Goal: Navigation & Orientation: Find specific page/section

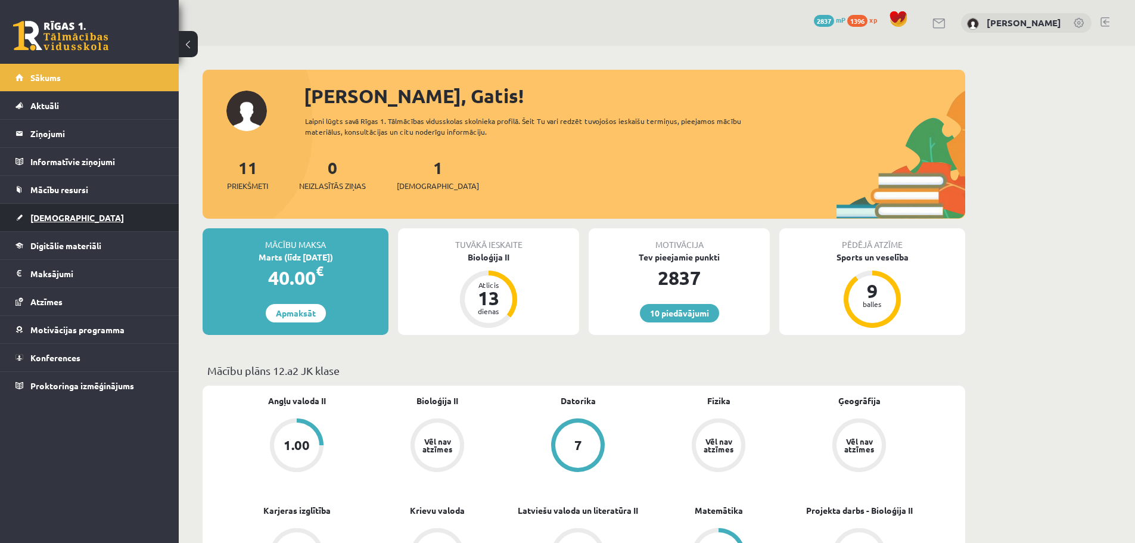
click at [60, 216] on span "[DEMOGRAPHIC_DATA]" at bounding box center [77, 217] width 94 height 11
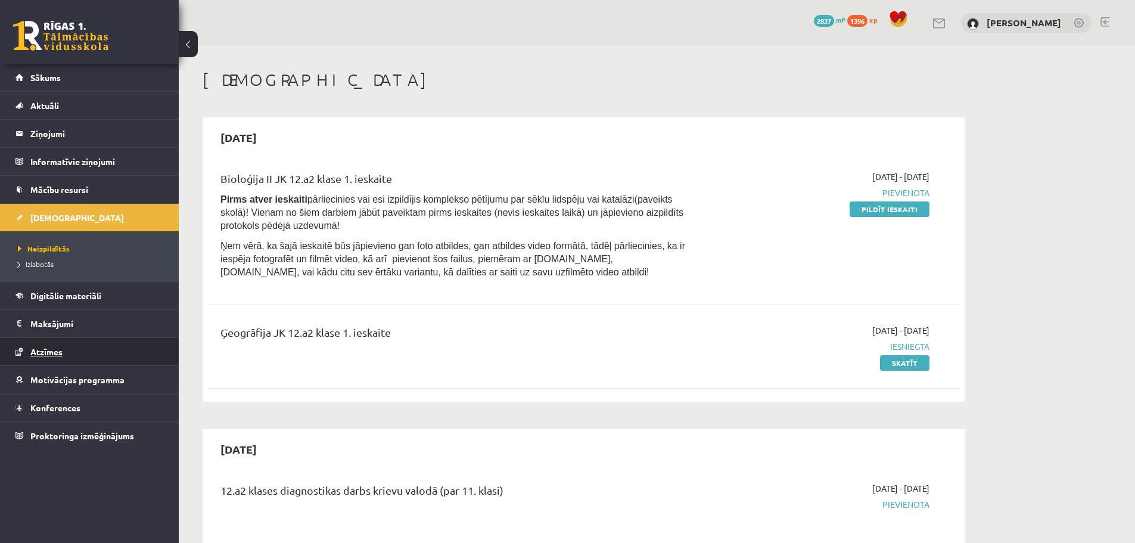
click at [48, 352] on span "Atzīmes" at bounding box center [46, 351] width 32 height 11
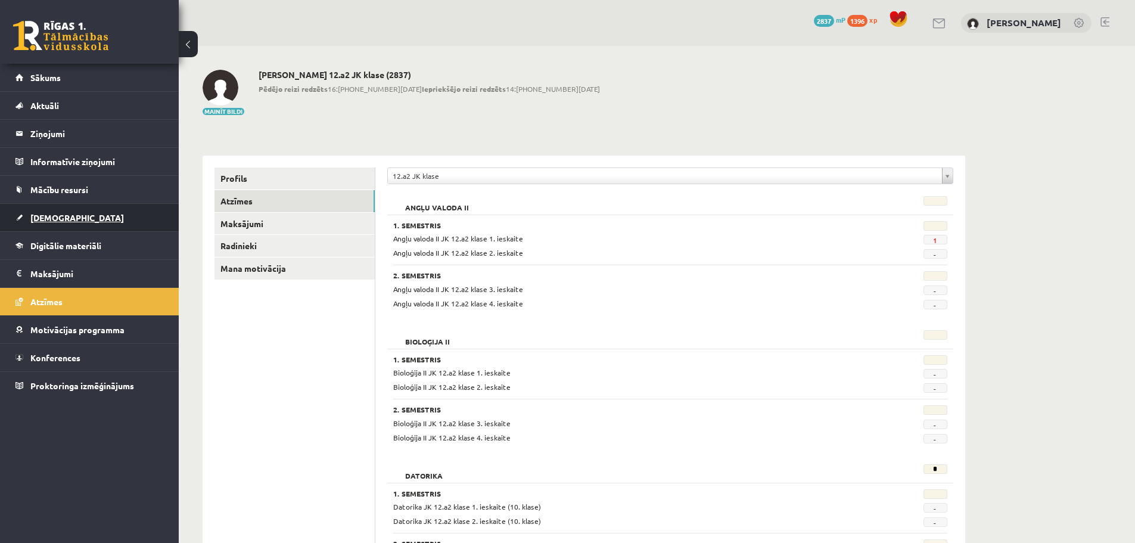
click at [69, 220] on link "[DEMOGRAPHIC_DATA]" at bounding box center [89, 217] width 148 height 27
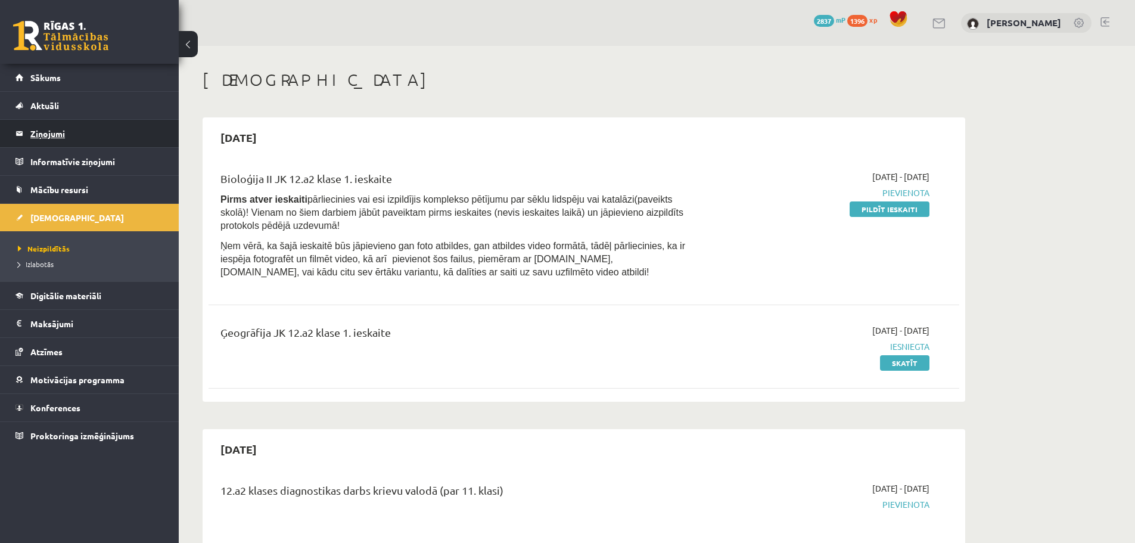
click at [46, 137] on legend "Ziņojumi 0" at bounding box center [96, 133] width 133 height 27
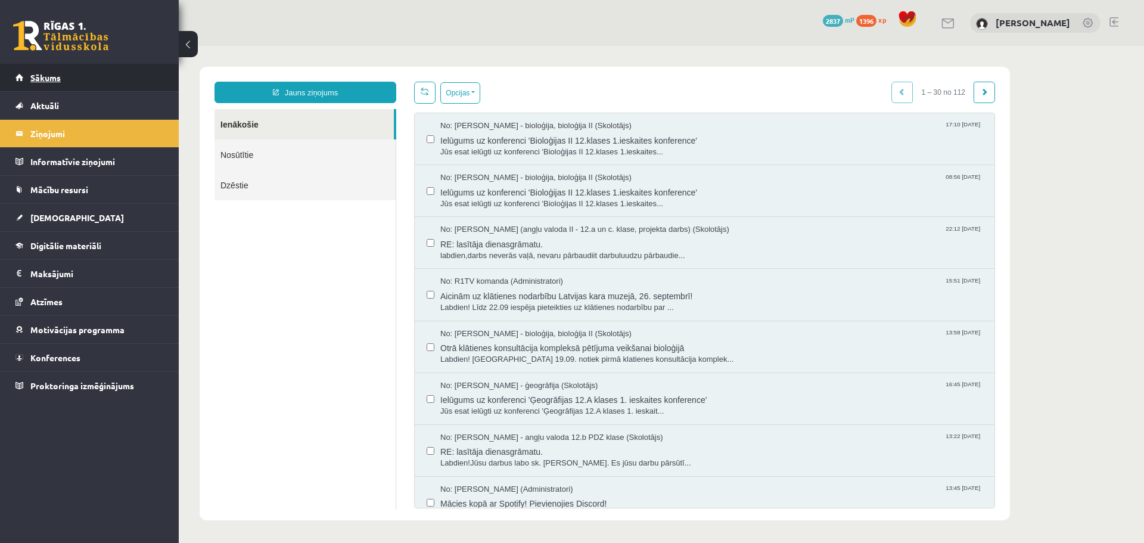
click at [54, 74] on span "Sākums" at bounding box center [45, 77] width 30 height 11
